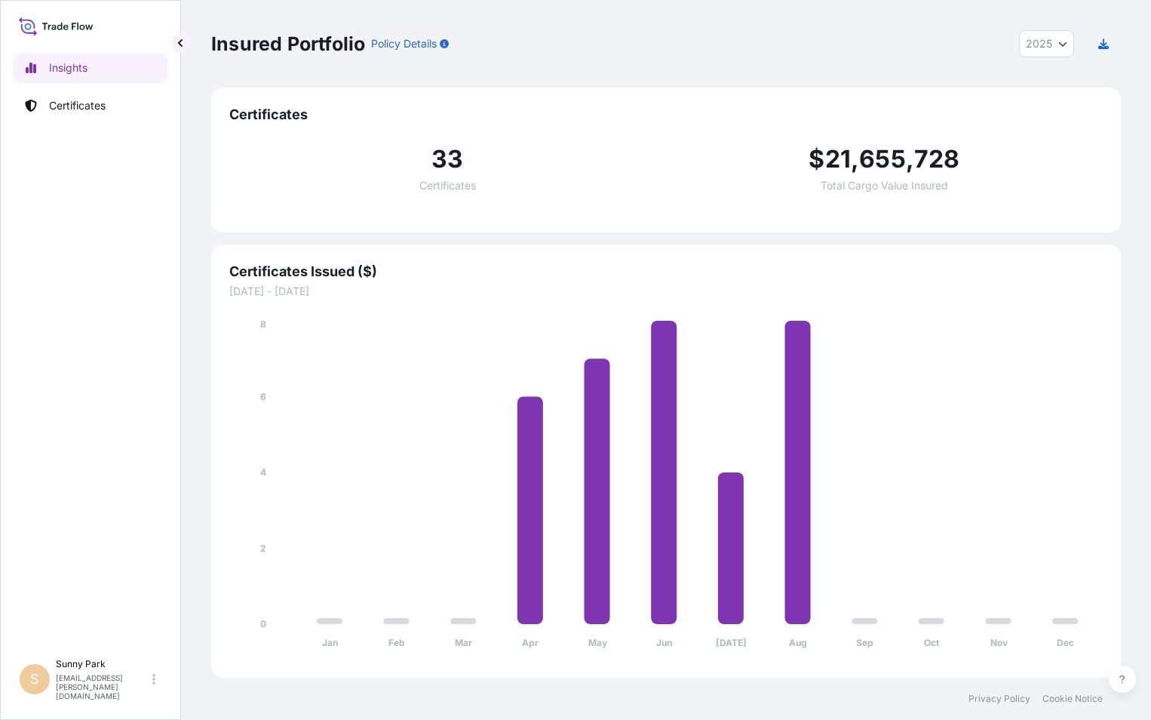
select select "2025"
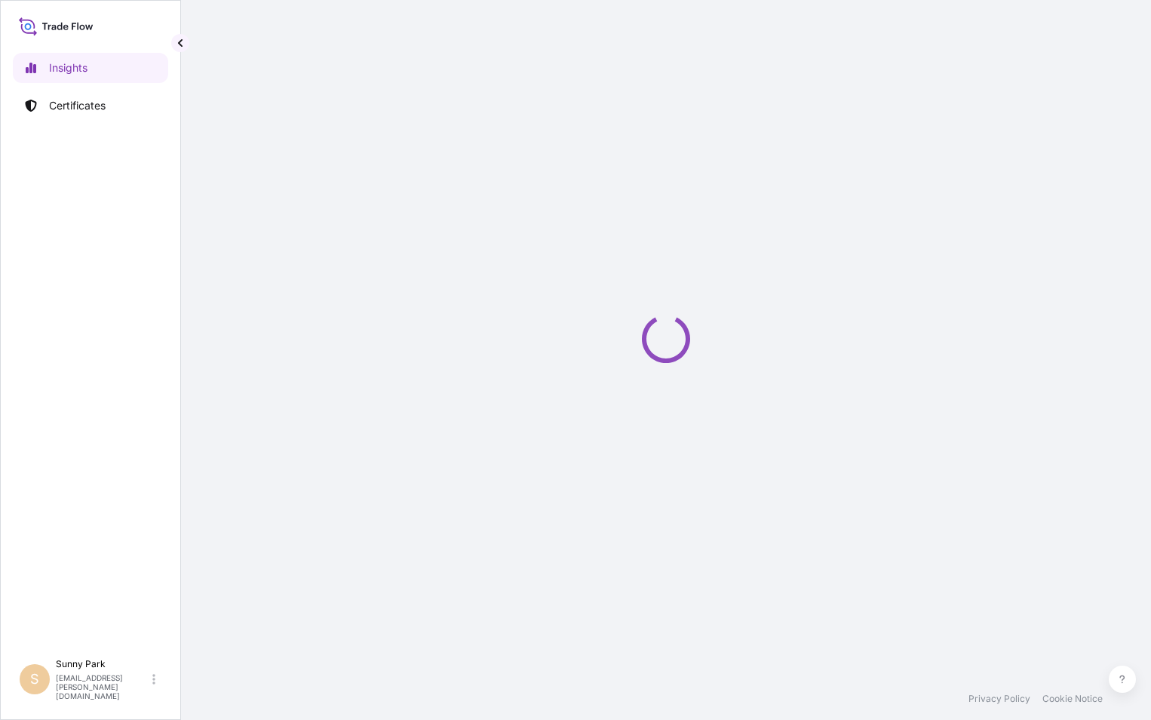
select select "2025"
